Goal: Information Seeking & Learning: Understand process/instructions

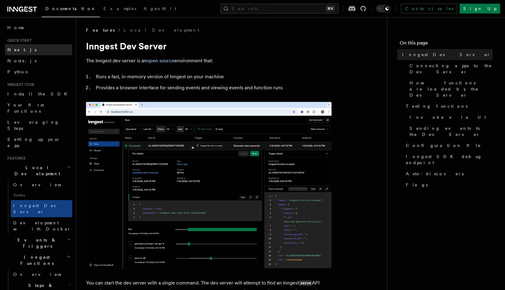
click at [51, 47] on link "Next.js" at bounding box center [38, 49] width 67 height 11
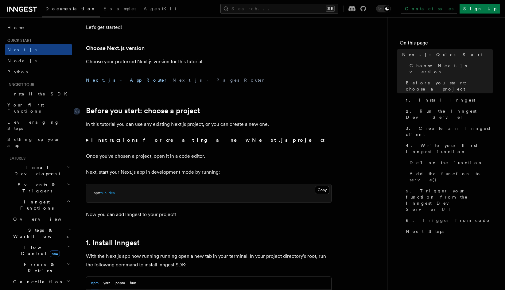
scroll to position [130, 0]
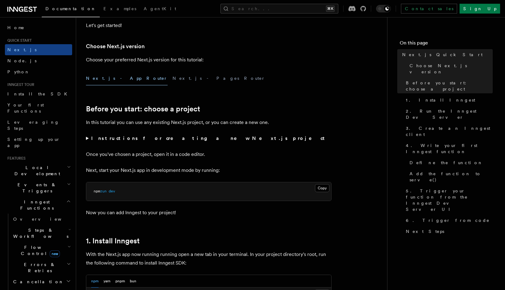
click at [173, 77] on button "Next.js - Pages Router" at bounding box center [219, 79] width 93 height 14
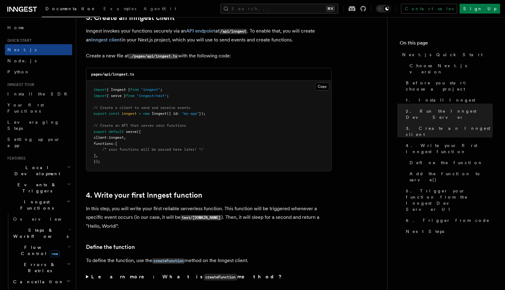
scroll to position [740, 0]
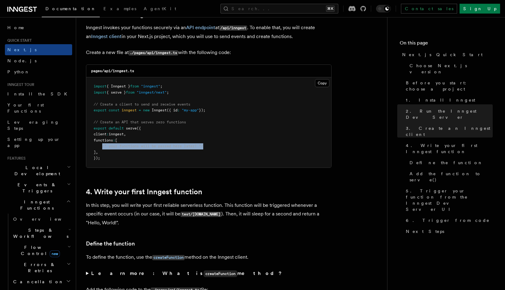
drag, startPoint x: 103, startPoint y: 150, endPoint x: 213, endPoint y: 149, distance: 110.6
click at [213, 149] on pre "import { Inngest } from "inngest" ; import { serve } from "inngest/next" ; // C…" at bounding box center [208, 122] width 245 height 90
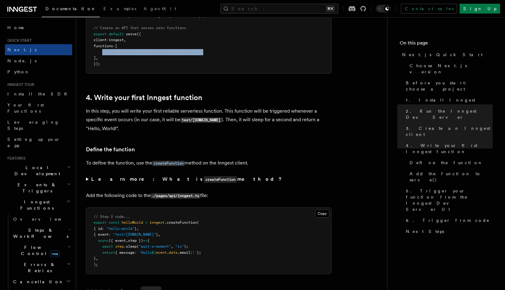
scroll to position [833, 0]
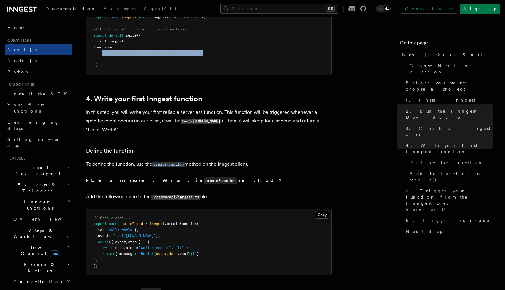
click at [188, 123] on code "test/[DOMAIN_NAME]" at bounding box center [201, 121] width 41 height 5
click at [196, 124] on code "test/[DOMAIN_NAME]" at bounding box center [201, 121] width 41 height 5
click at [211, 126] on p "In this step, you will write your first reliable serverless function. This func…" at bounding box center [209, 121] width 246 height 26
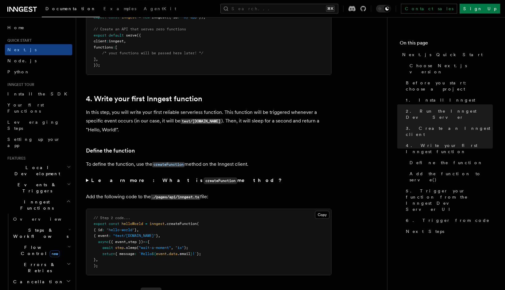
click at [212, 124] on code "test/[DOMAIN_NAME]" at bounding box center [201, 121] width 41 height 5
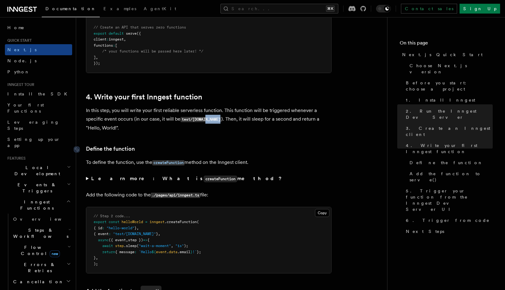
click at [103, 150] on link "Define the function" at bounding box center [110, 149] width 49 height 9
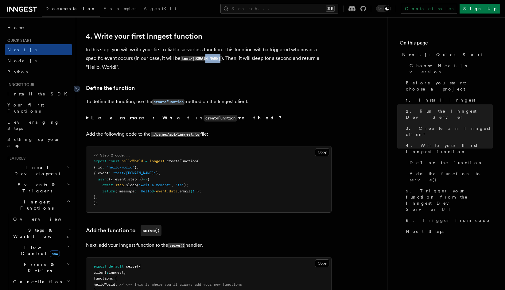
click at [103, 150] on pre "// Step 2 code... export const helloWorld = inngest .createFunction ( { id : "h…" at bounding box center [208, 179] width 245 height 66
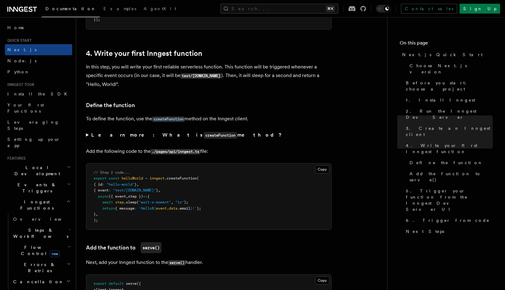
scroll to position [877, 0]
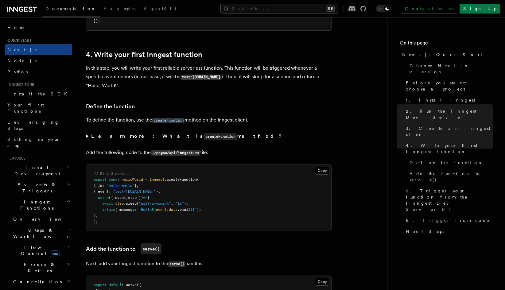
drag, startPoint x: 142, startPoint y: 102, endPoint x: 84, endPoint y: 102, distance: 58.0
drag, startPoint x: 143, startPoint y: 113, endPoint x: 83, endPoint y: 108, distance: 60.7
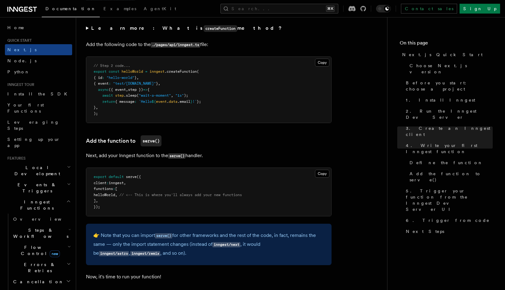
scroll to position [986, 0]
